Goal: Information Seeking & Learning: Learn about a topic

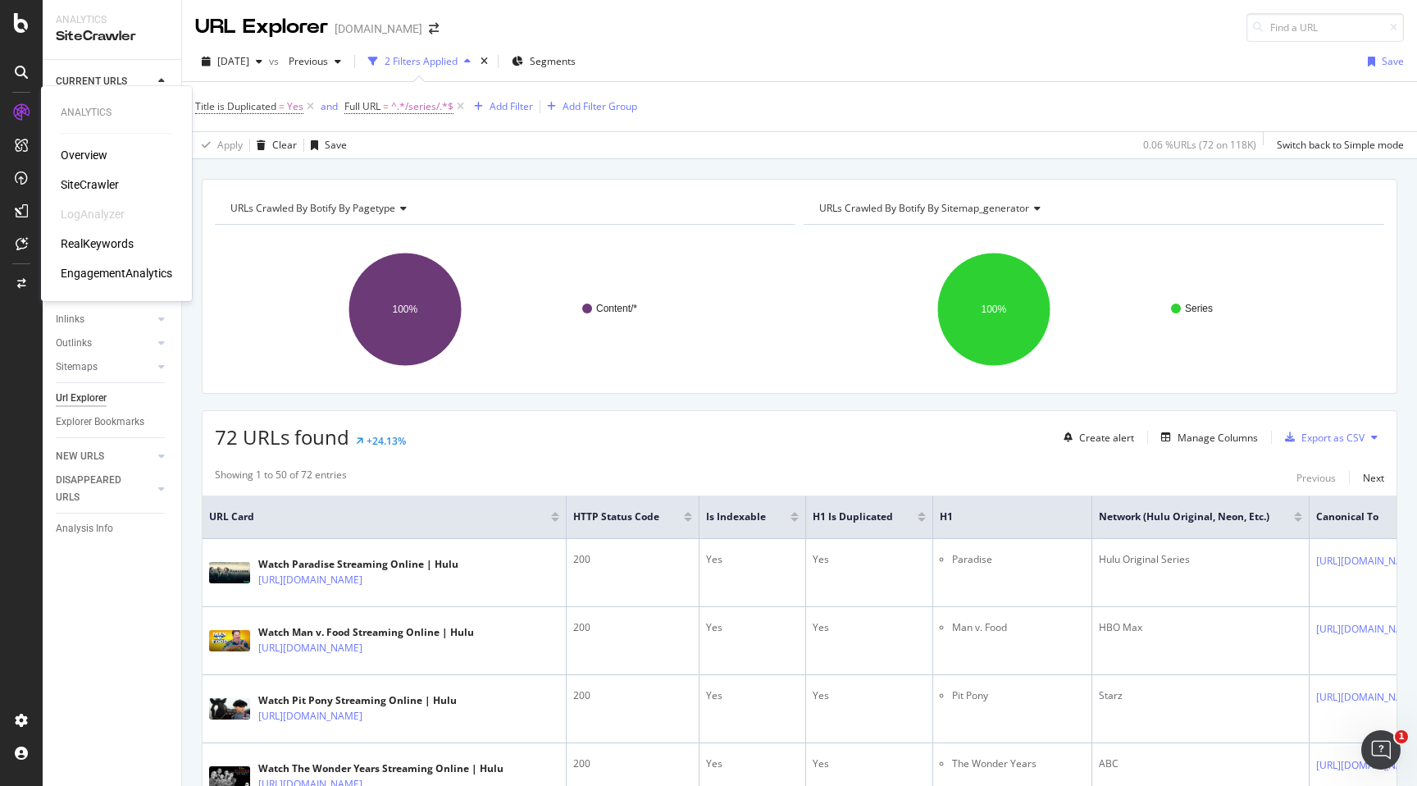
click at [107, 249] on div "RealKeywords" at bounding box center [97, 243] width 73 height 16
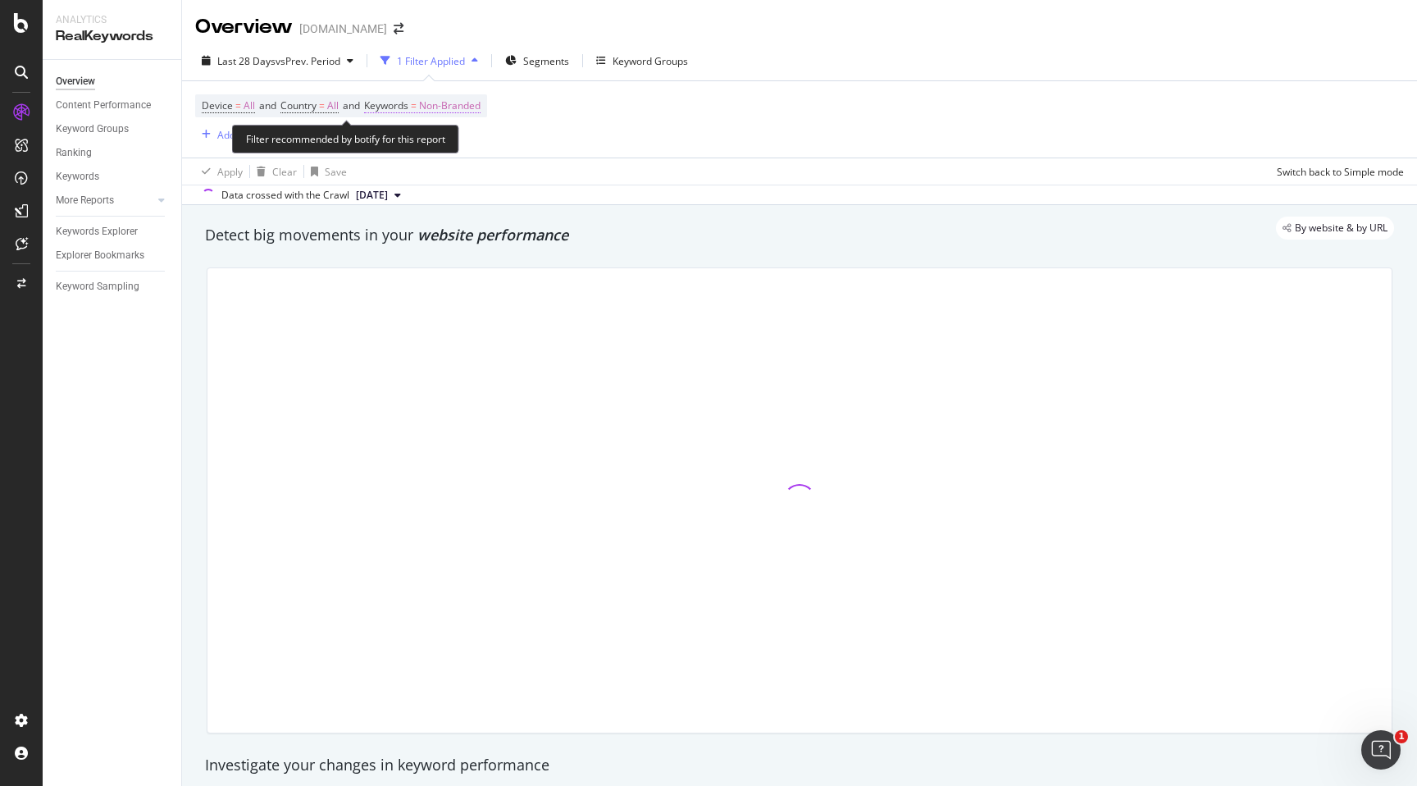
click at [464, 108] on span "Non-Branded" at bounding box center [450, 105] width 62 height 23
click at [454, 140] on span "Non-Branded" at bounding box center [423, 145] width 68 height 14
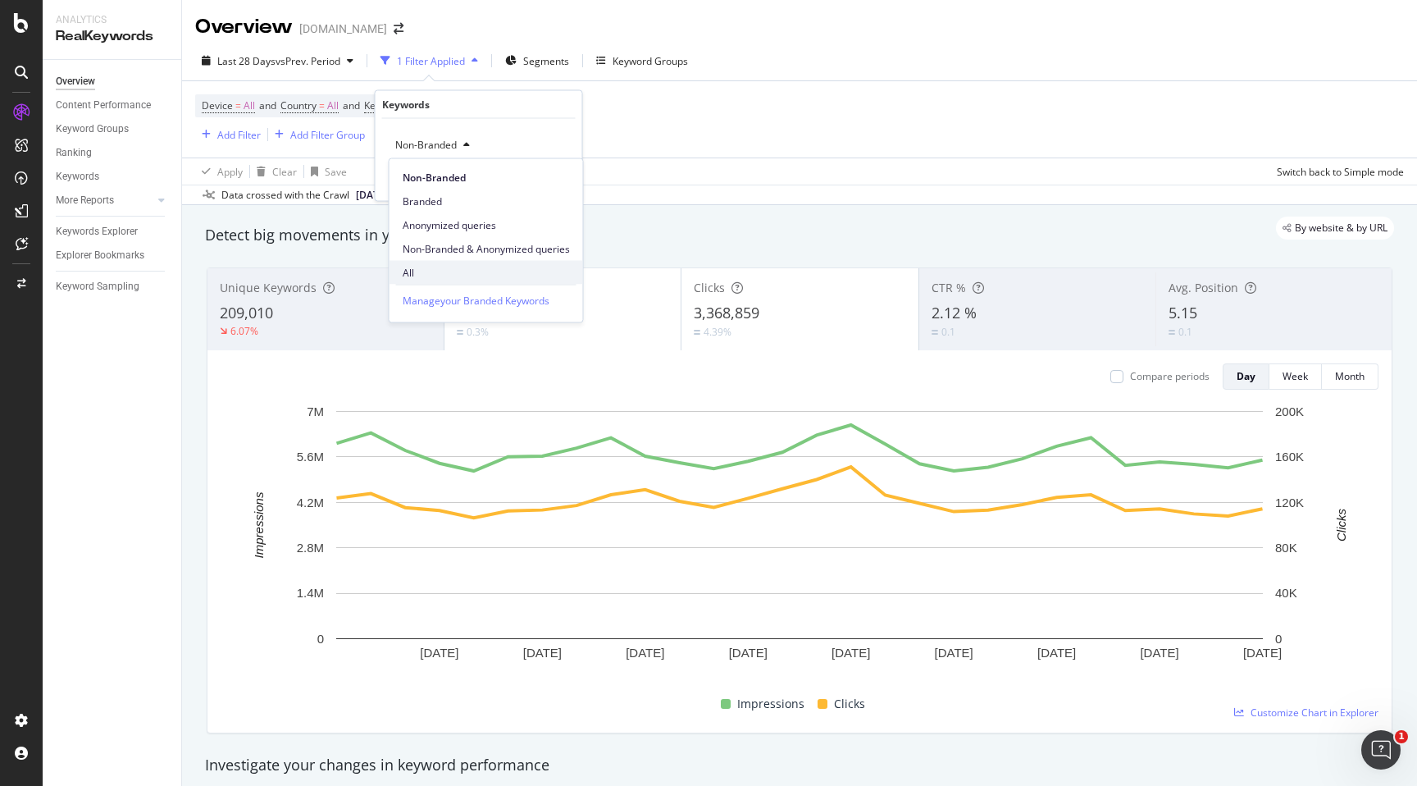
click at [436, 271] on span "All" at bounding box center [486, 272] width 167 height 15
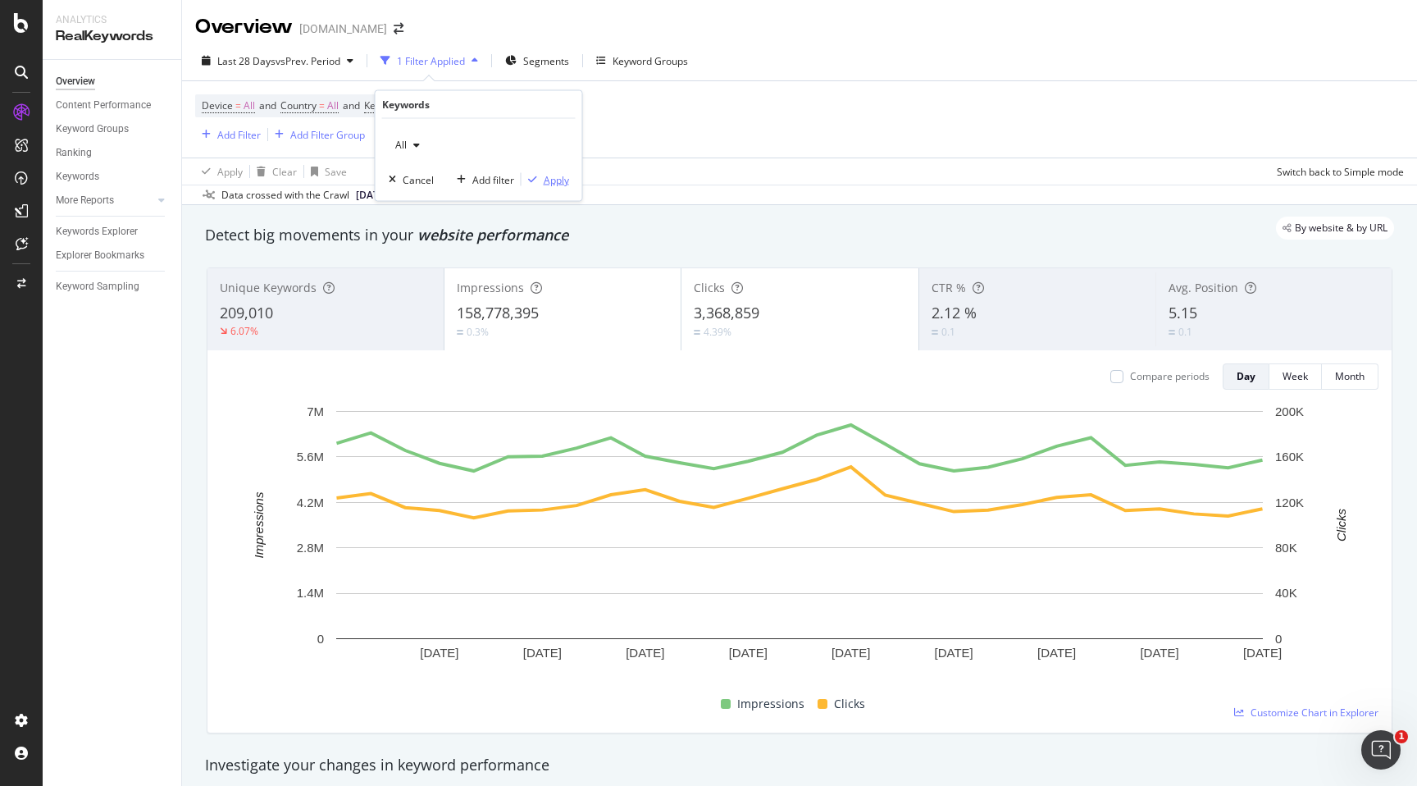
click at [551, 178] on div "Apply" at bounding box center [556, 179] width 25 height 14
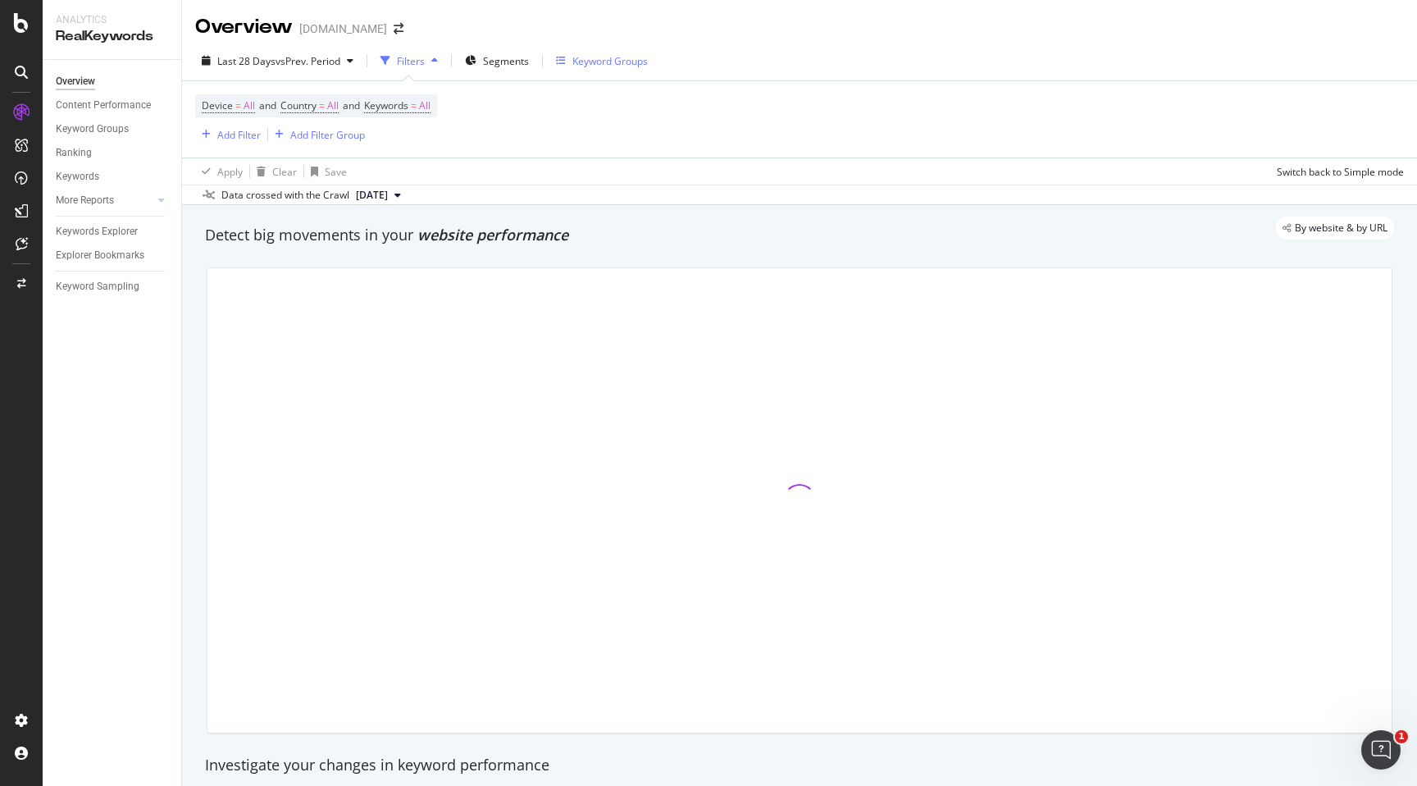
click at [609, 70] on div "Keyword Groups" at bounding box center [602, 60] width 92 height 25
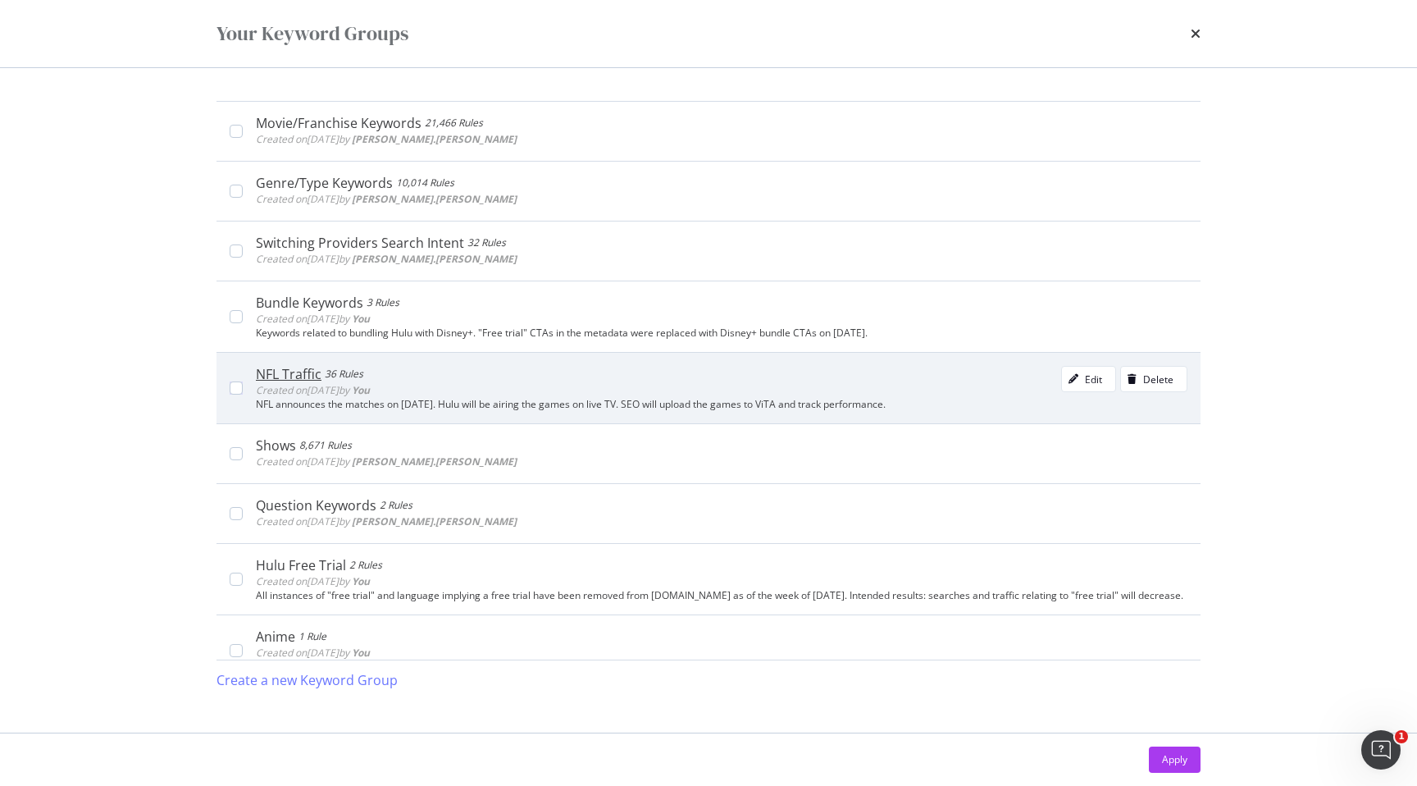
click at [473, 390] on div "NFL Traffic 36 Rules Created on [DATE] by You Edit Delete" at bounding box center [722, 382] width 932 height 33
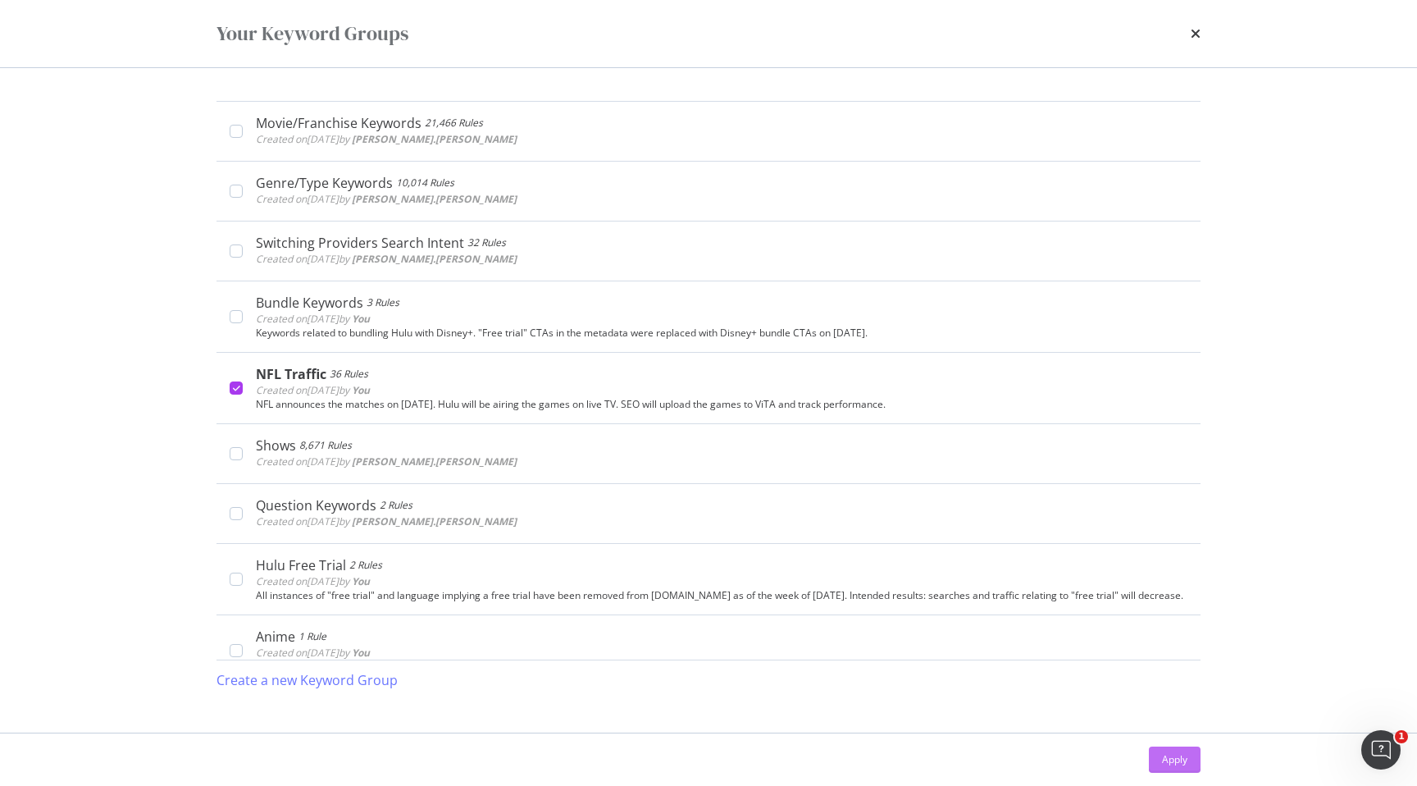
click at [1165, 761] on div "Apply" at bounding box center [1174, 759] width 25 height 14
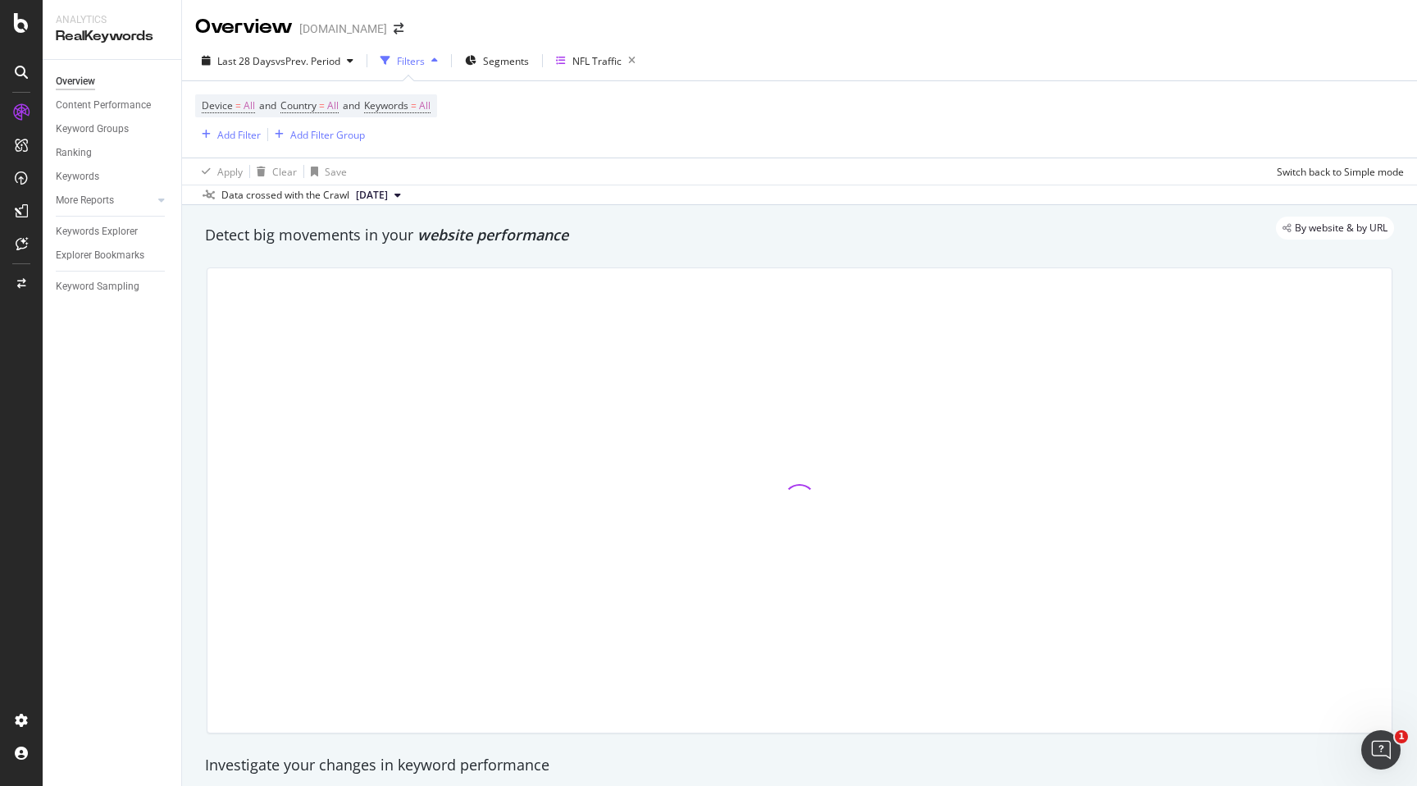
click at [1021, 230] on div "By website & by URL" at bounding box center [792, 228] width 1206 height 23
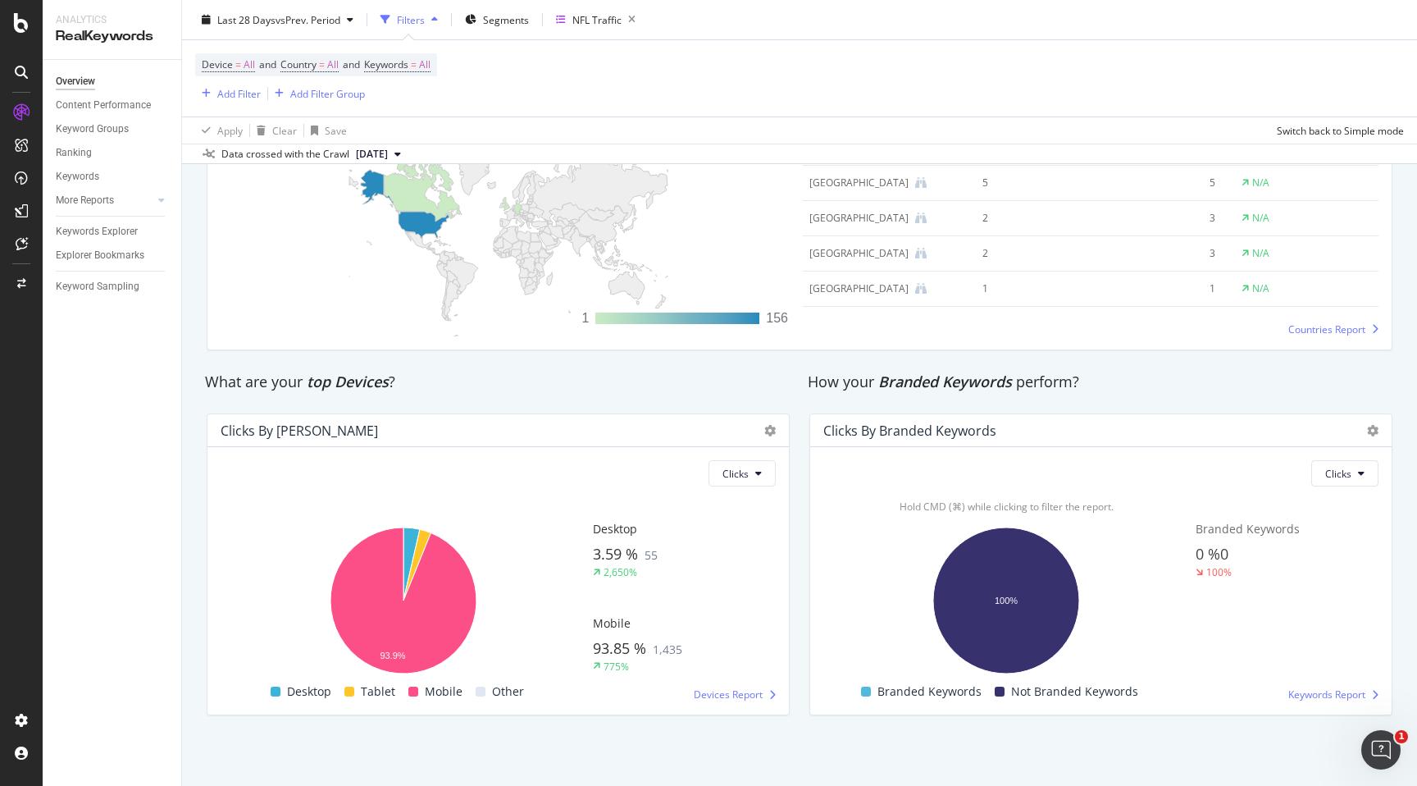
scroll to position [2535, 0]
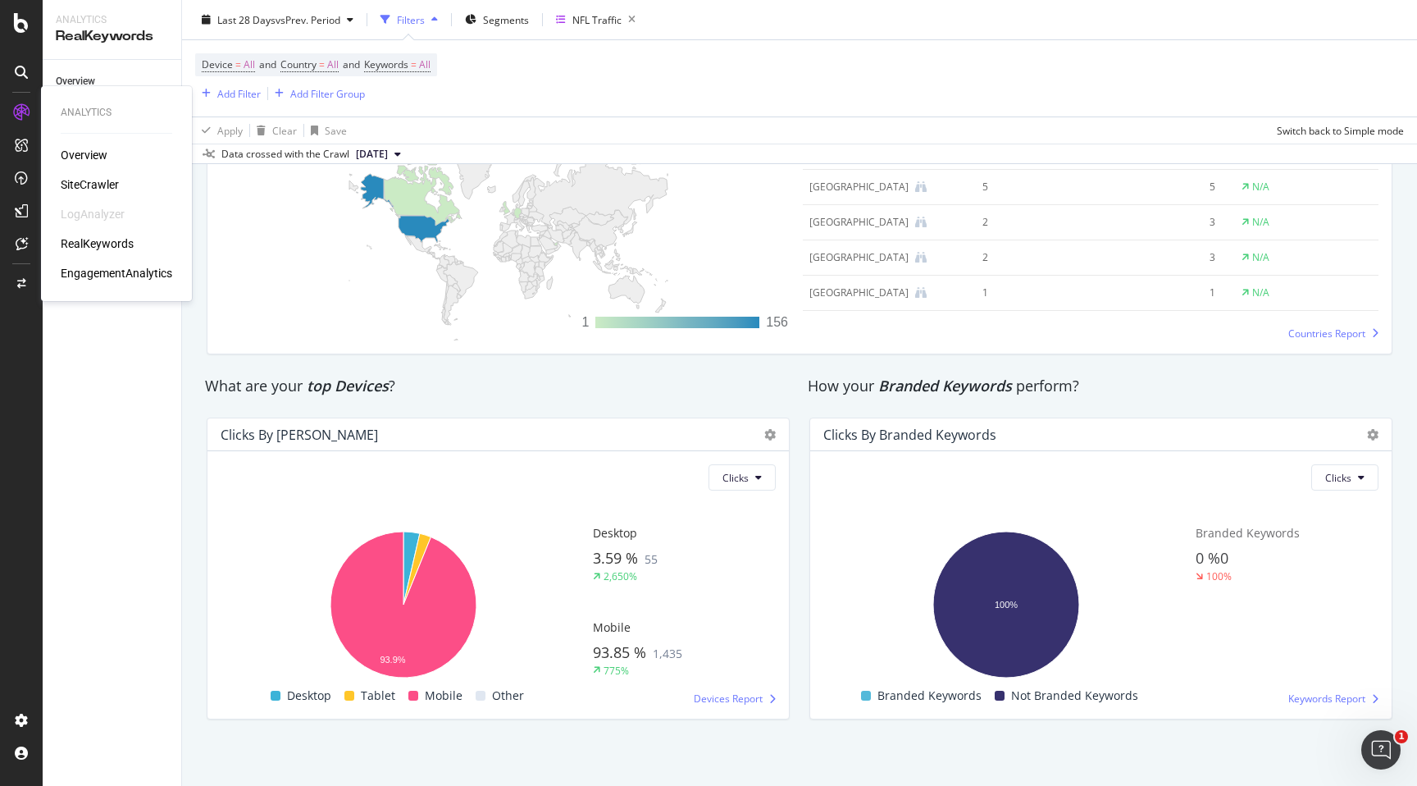
click at [85, 274] on div "EngagementAnalytics" at bounding box center [117, 273] width 112 height 16
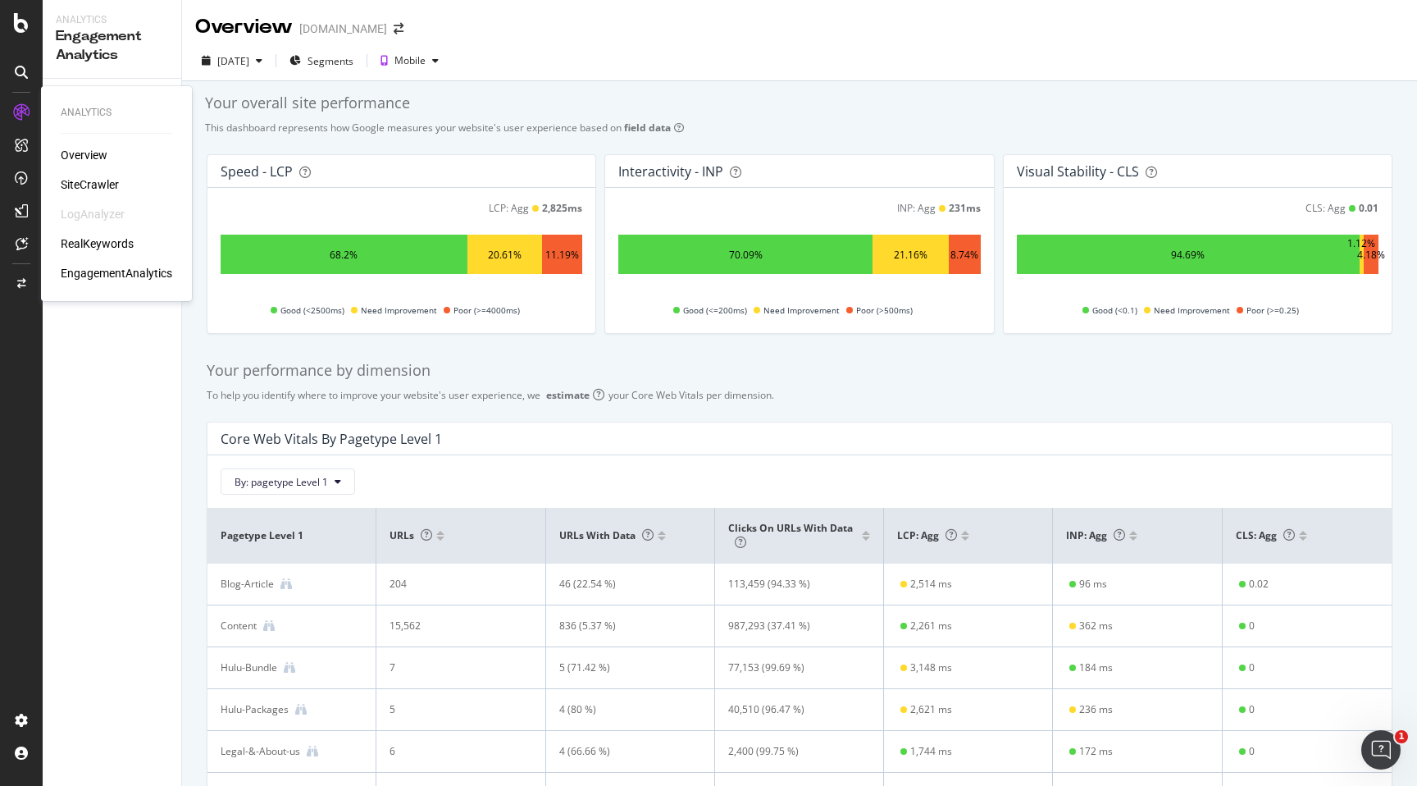
click at [98, 161] on div "Overview" at bounding box center [84, 155] width 47 height 16
